Goal: Find contact information: Find contact information

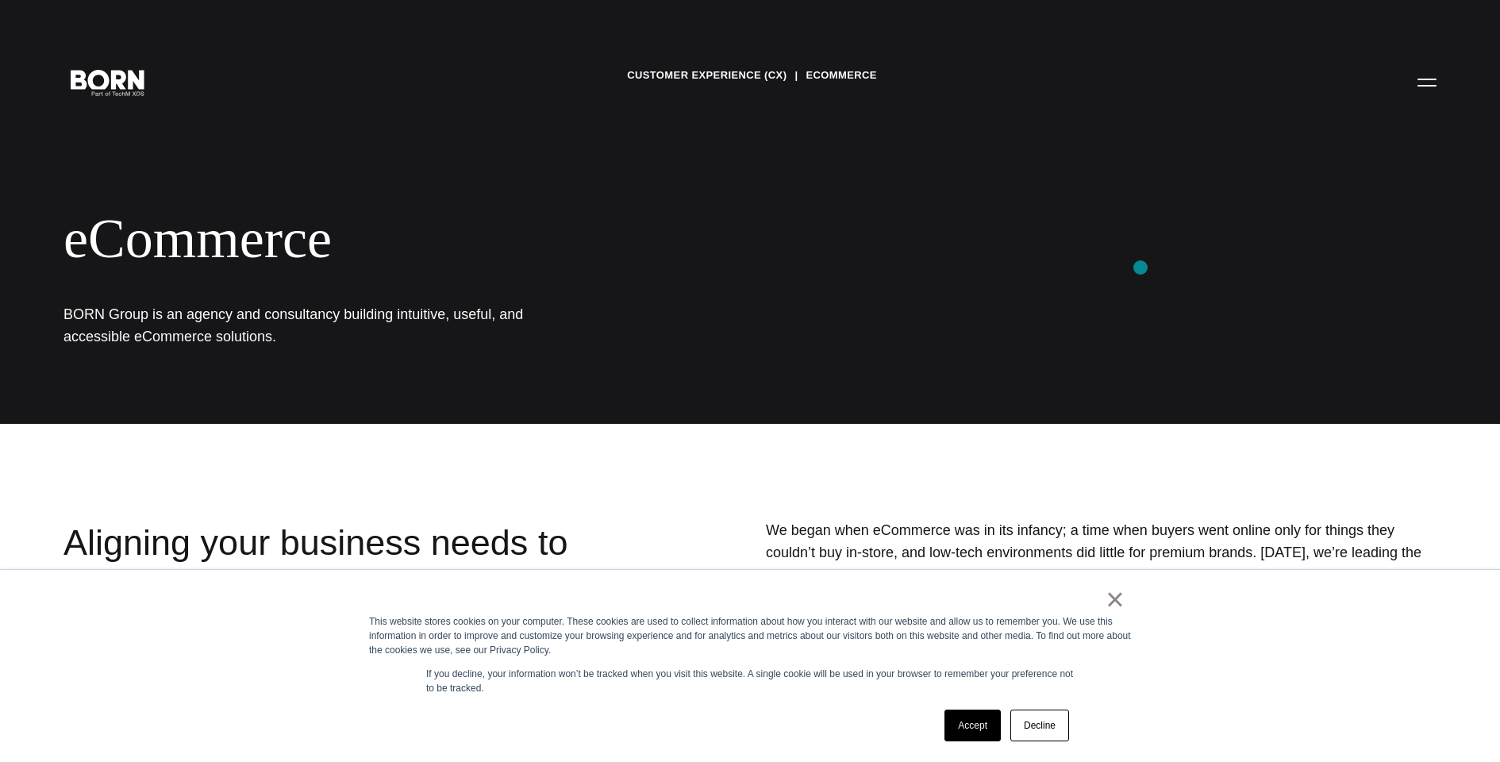
click at [1141, 267] on div "Customer Experience (CX) eCommerce eCommerce BORN Group is an agency and consul…" at bounding box center [750, 212] width 1500 height 424
click at [1114, 606] on link "×" at bounding box center [1115, 599] width 19 height 14
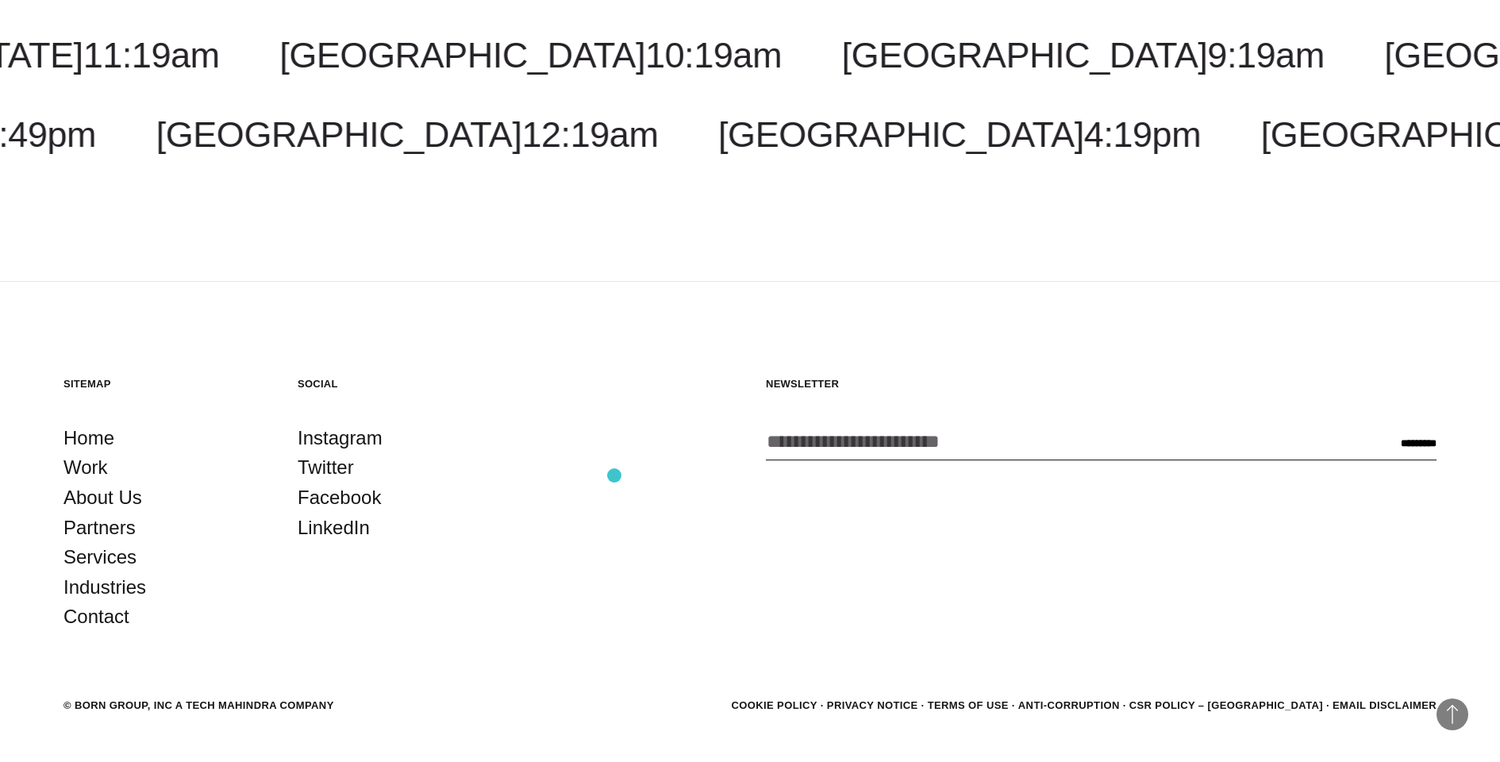
scroll to position [2300, 0]
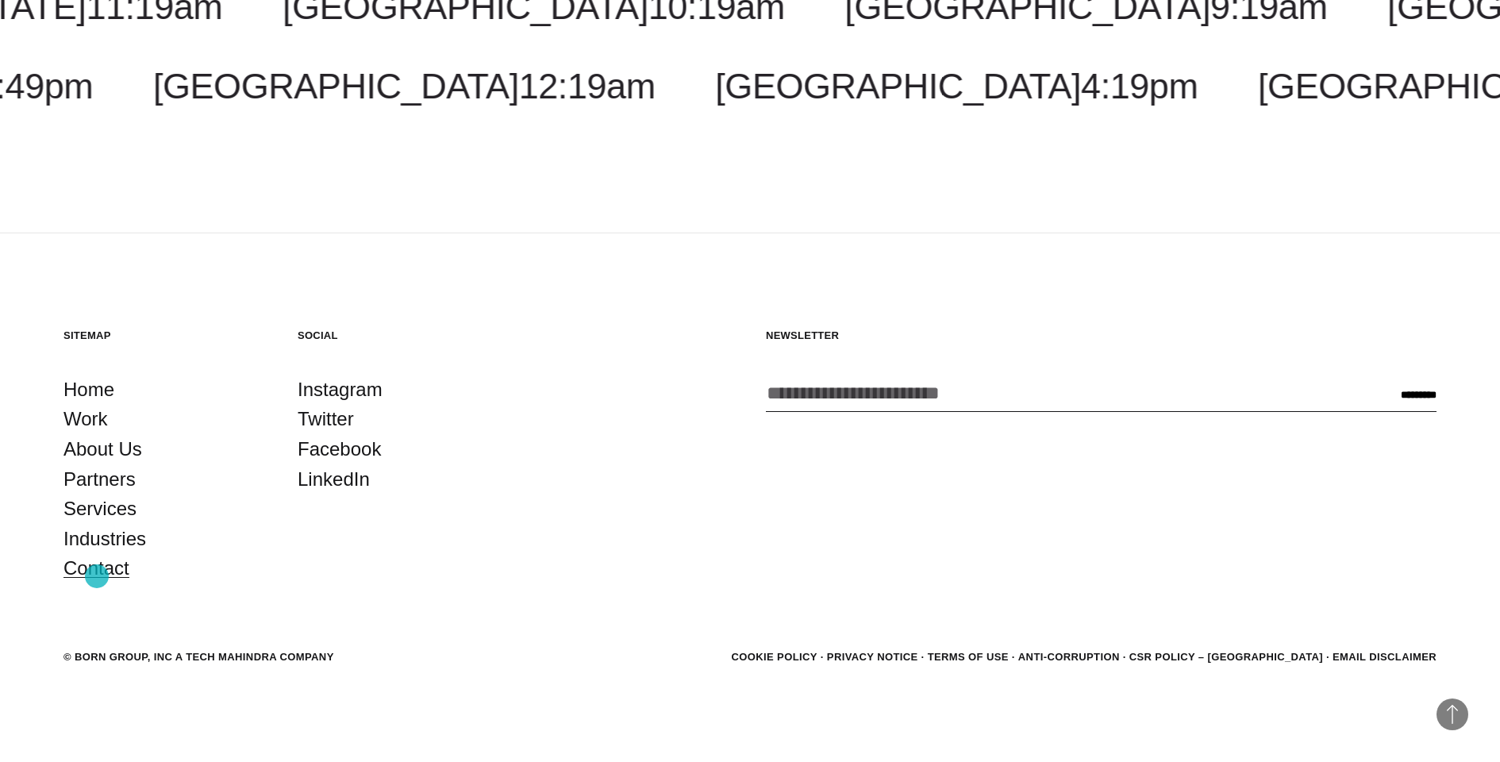
click at [97, 576] on link "Contact" at bounding box center [97, 568] width 66 height 30
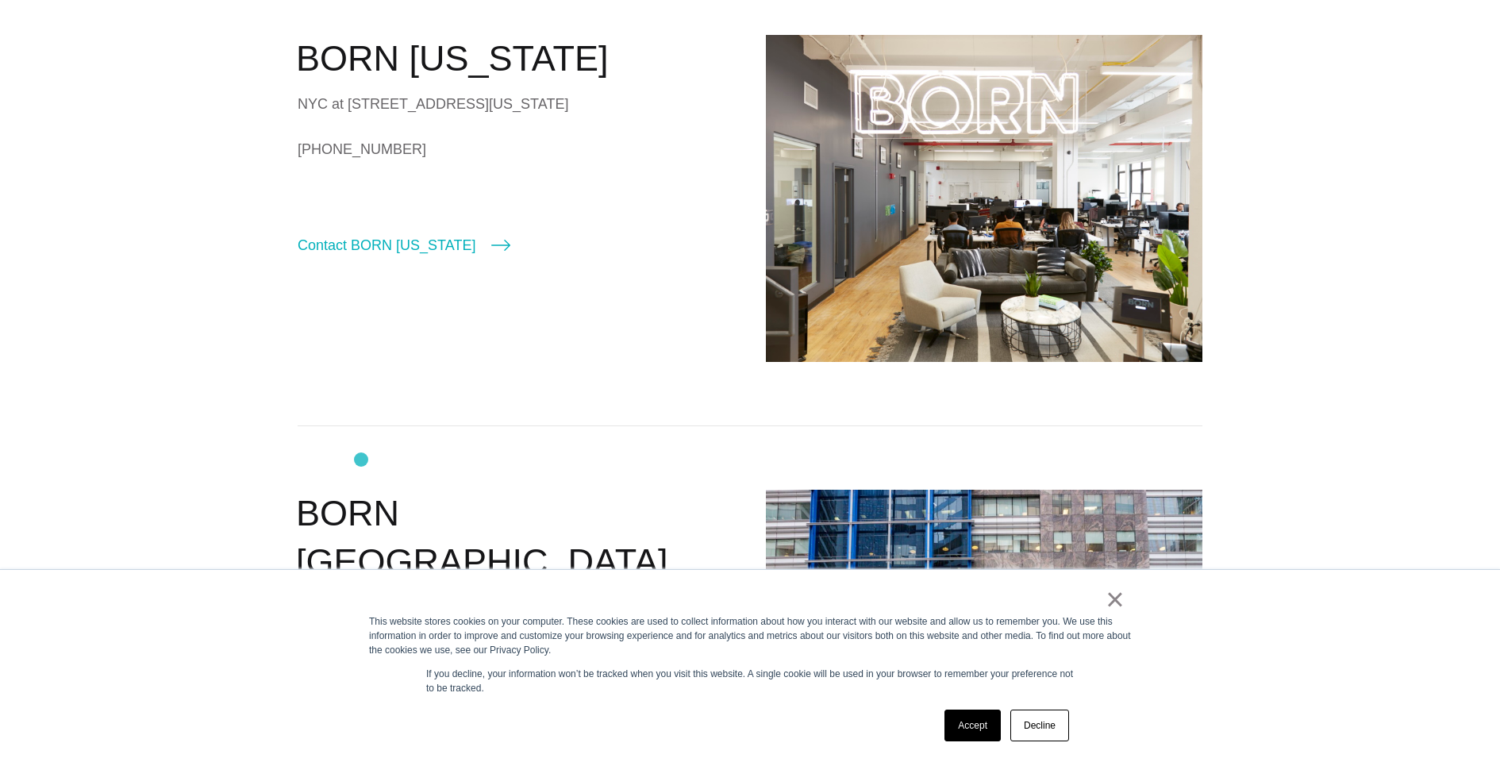
scroll to position [553, 0]
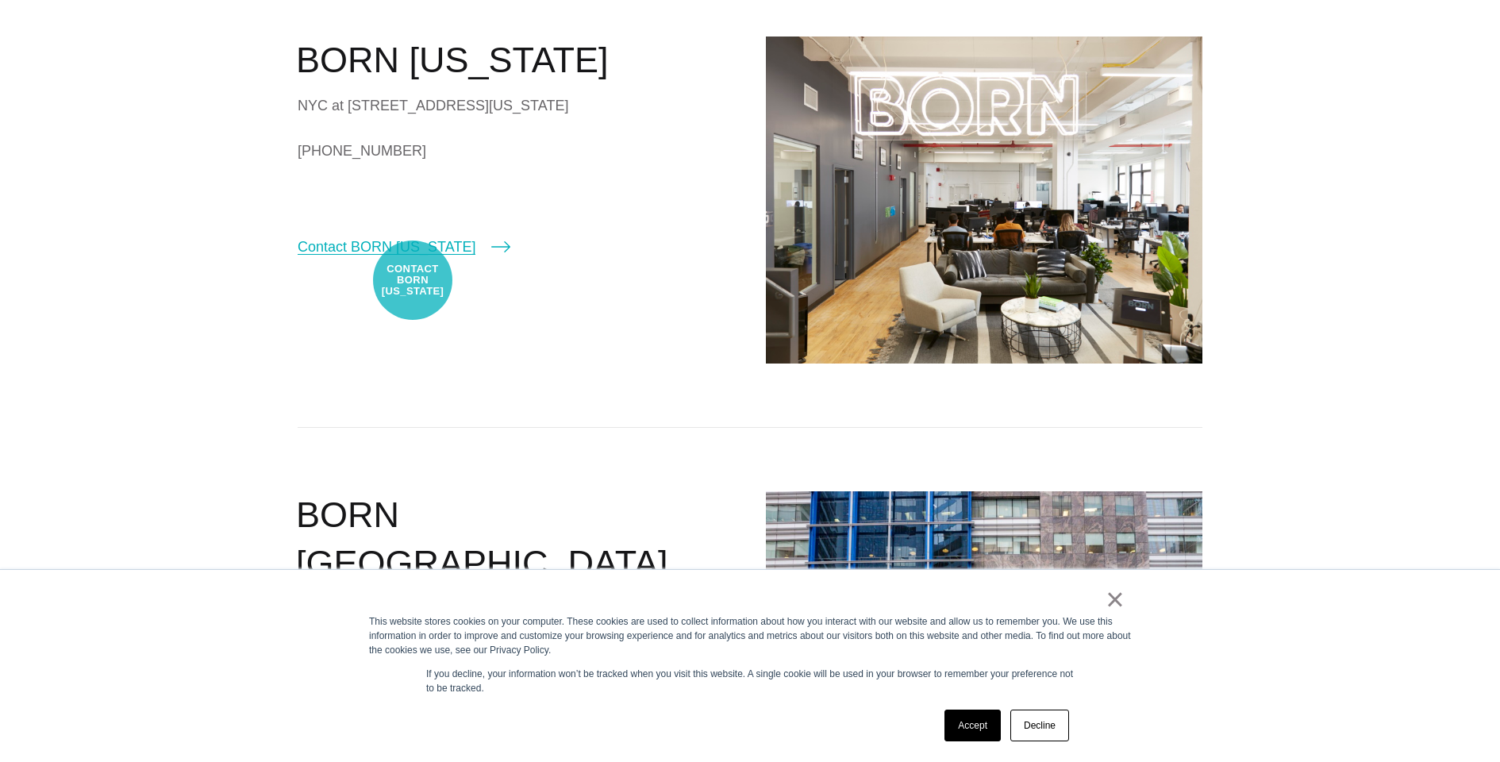
click at [413, 258] on link "Contact BORN [US_STATE]" at bounding box center [404, 247] width 213 height 22
select select "********"
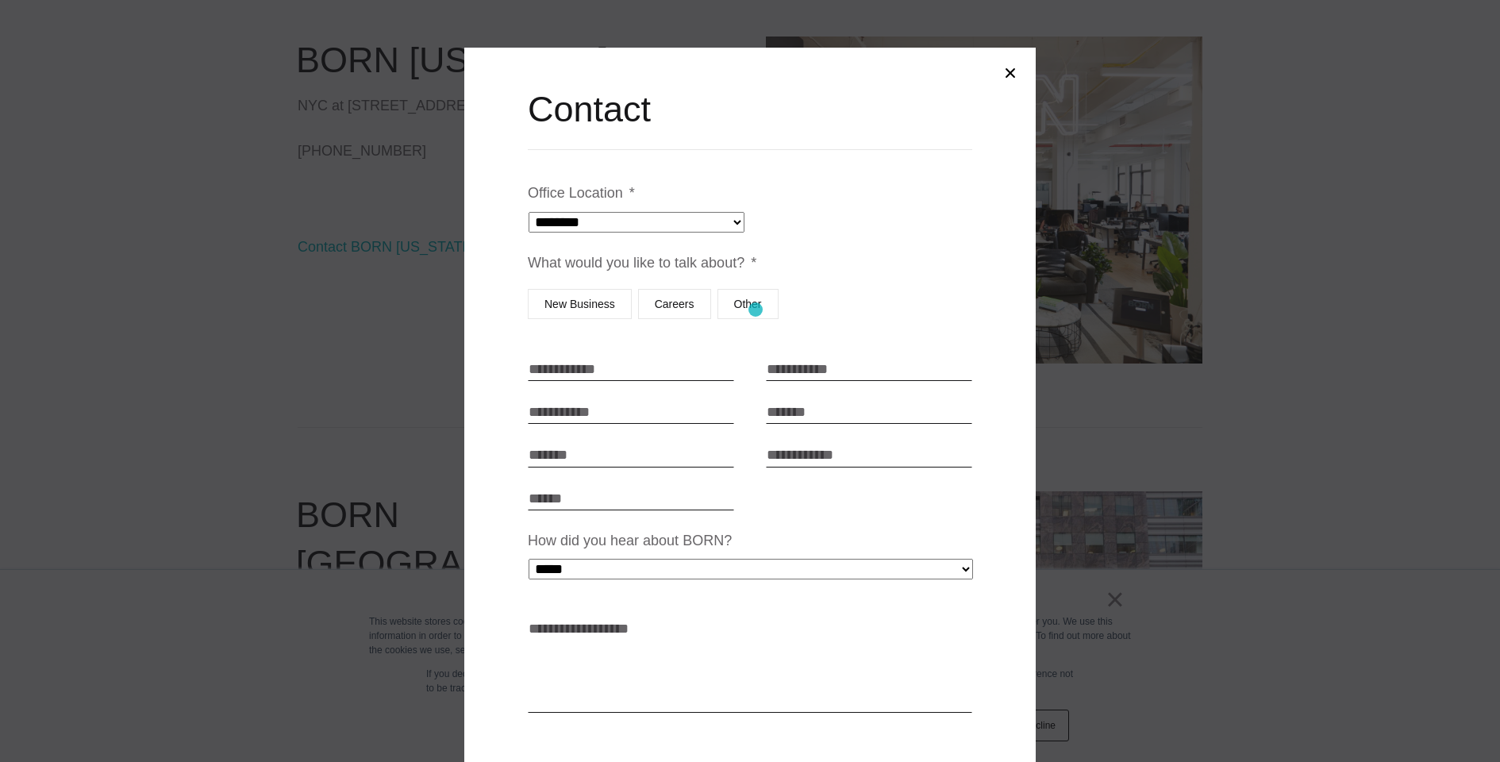
click at [756, 310] on label "Other" at bounding box center [748, 304] width 61 height 30
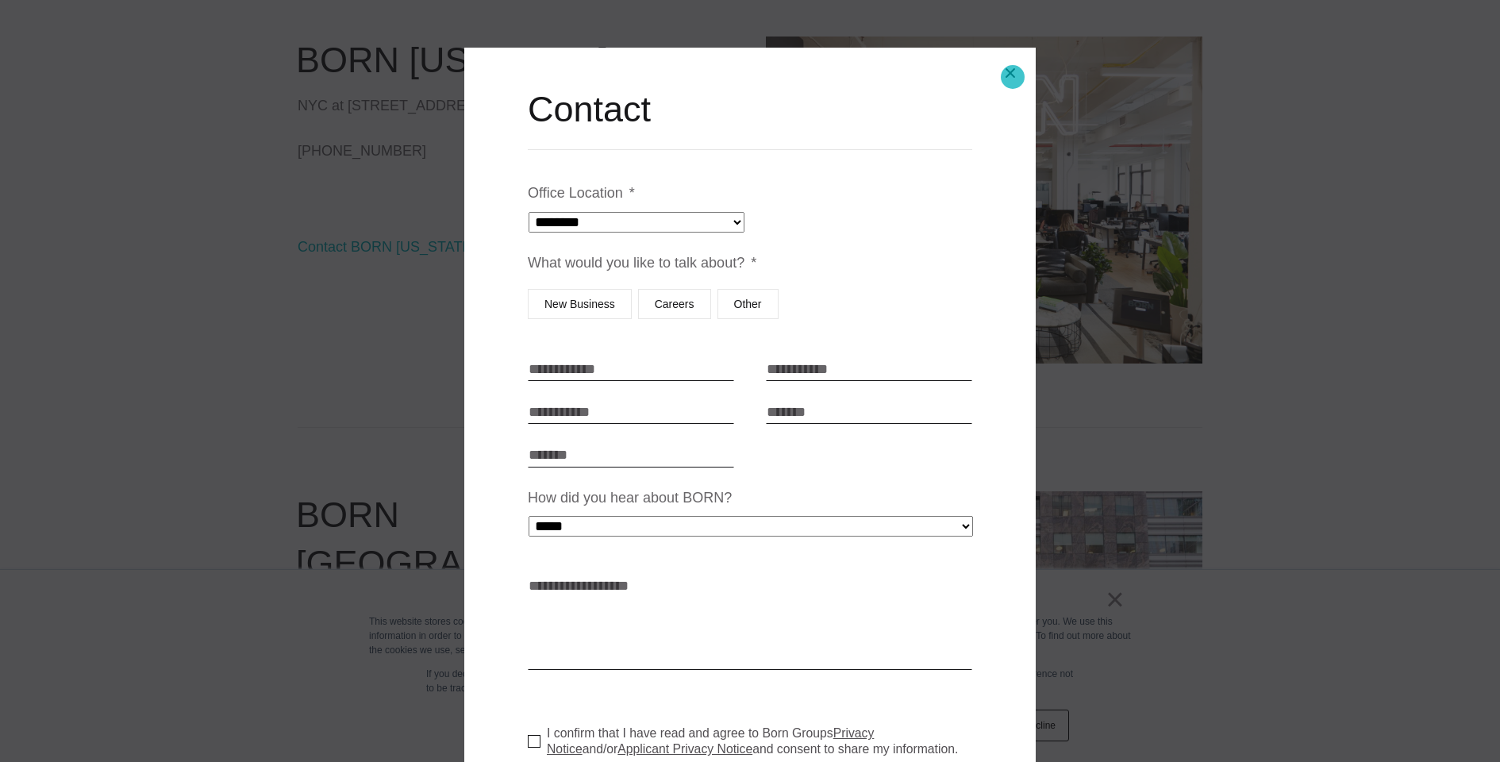
click at [1013, 77] on button "Close modal" at bounding box center [1010, 73] width 38 height 38
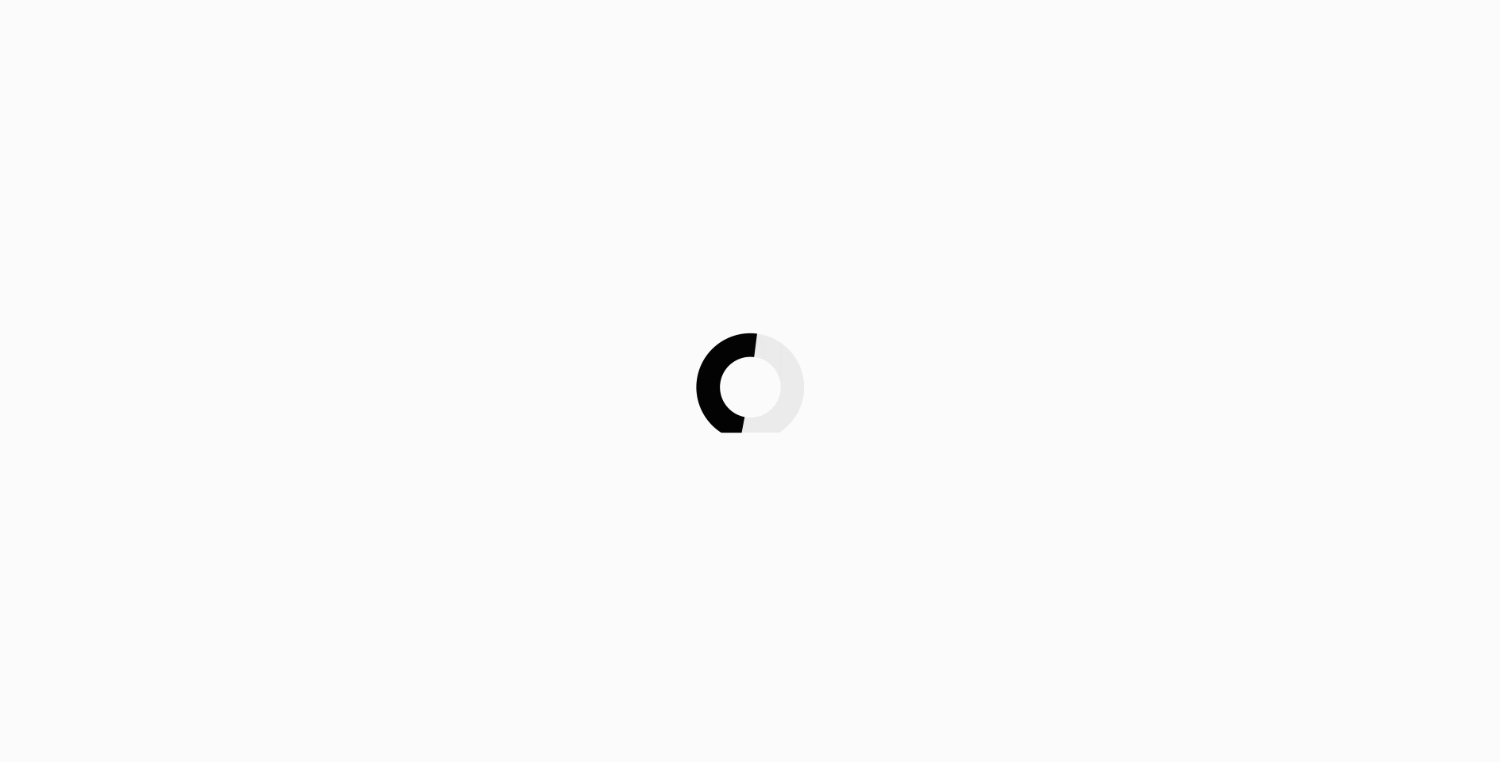
scroll to position [553, 0]
